Goal: Transaction & Acquisition: Purchase product/service

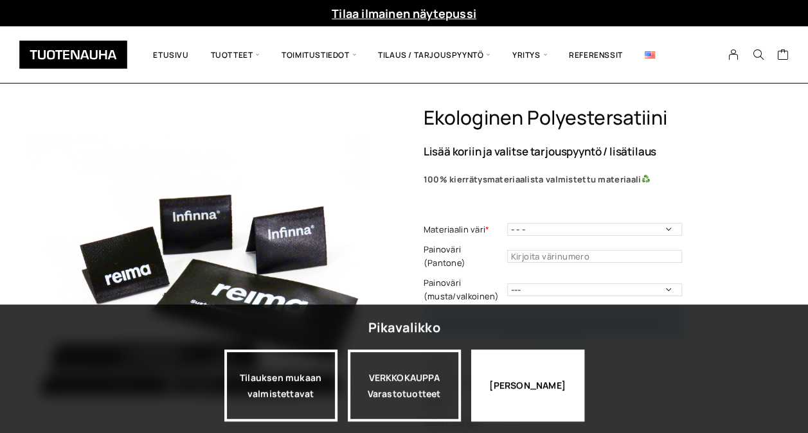
click at [540, 387] on div "[PERSON_NAME]" at bounding box center [527, 386] width 113 height 72
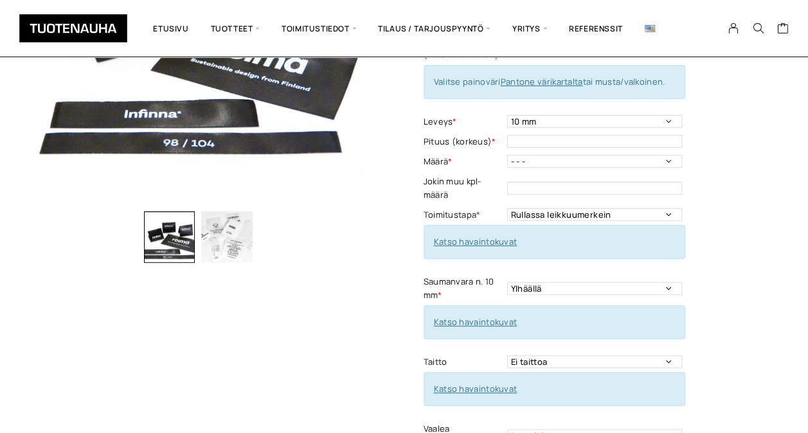
scroll to position [232, 0]
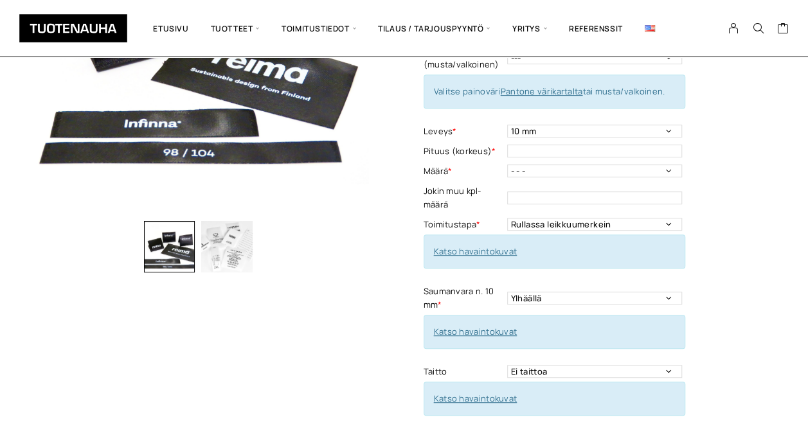
click at [226, 247] on img "button" at bounding box center [226, 246] width 51 height 51
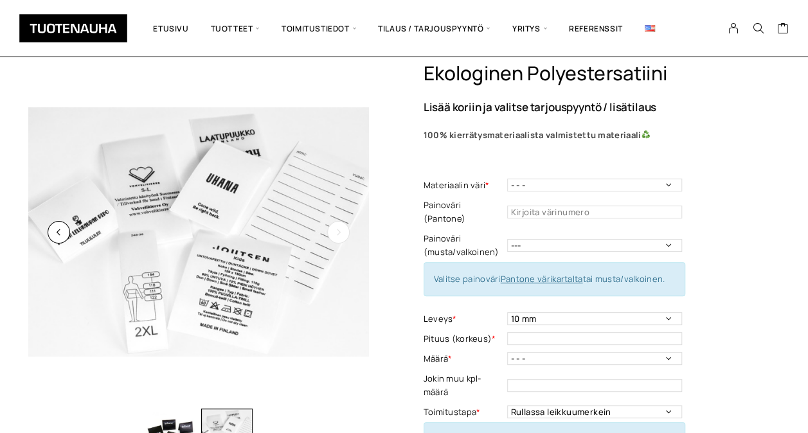
scroll to position [0, 0]
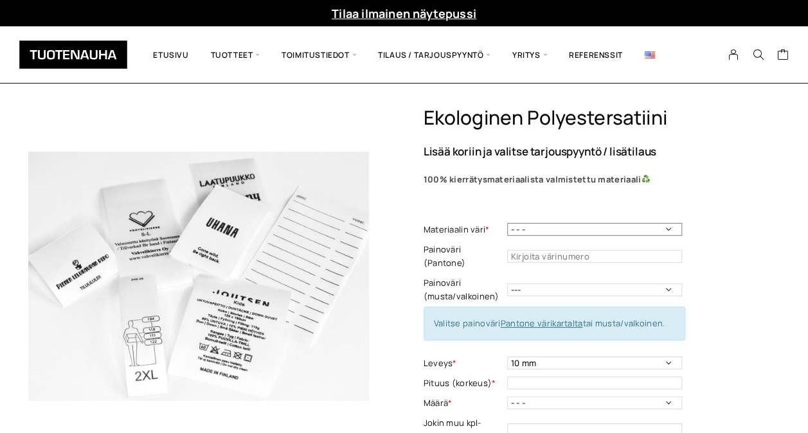
click at [536, 230] on select "- - - Valkoinen Musta" at bounding box center [594, 229] width 175 height 13
select select "Valkoinen"
click at [507, 223] on select "- - - Valkoinen Musta" at bounding box center [594, 229] width 175 height 13
click at [584, 250] on input "text" at bounding box center [594, 256] width 175 height 13
type input "Musta"
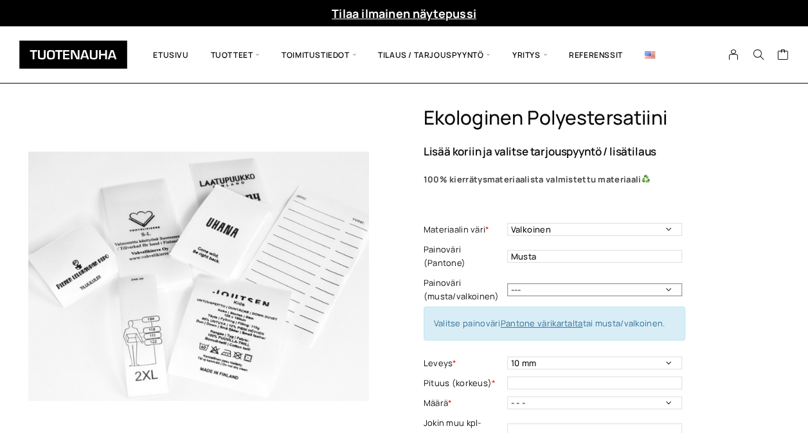
click at [558, 284] on select "--- Musta Valkoinen" at bounding box center [594, 290] width 175 height 13
select select "musta"
click at [507, 284] on select "--- Musta Valkoinen" at bounding box center [594, 290] width 175 height 13
click at [541, 250] on input "Musta" at bounding box center [594, 256] width 175 height 13
click at [667, 357] on select "10 mm 15 mm 20 mm 25 mm 30 mm 35 mm 40 mm 45 mm 50 mm 55 mm 60 mm 65 mm 70 mm" at bounding box center [594, 363] width 175 height 13
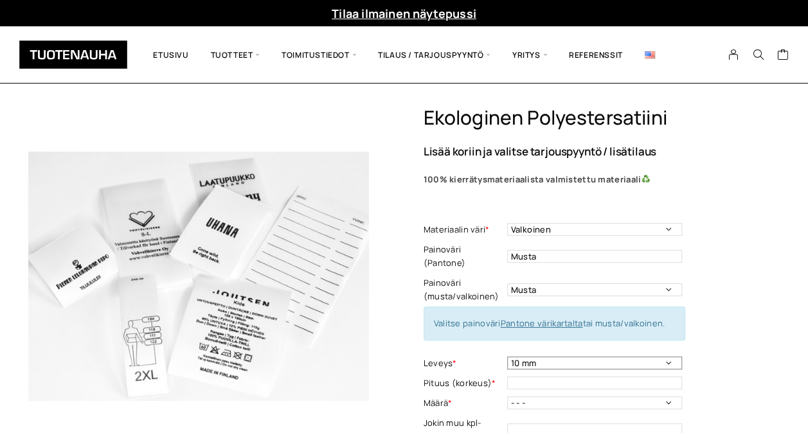
select select "40 mm"
click at [507, 357] on select "10 mm 15 mm 20 mm 25 mm 30 mm 35 mm 40 mm 45 mm 50 mm 55 mm 60 mm 65 mm 70 mm" at bounding box center [594, 363] width 175 height 13
click at [564, 377] on input "text" at bounding box center [594, 383] width 175 height 13
click at [552, 397] on select "- - - 250kpl 500 kpl 1000 kpl 1500 kpl 2000 kpl 2500 kpl 3000 kpl 3500 kpl 4000…" at bounding box center [594, 403] width 175 height 13
